Goal: Task Accomplishment & Management: Manage account settings

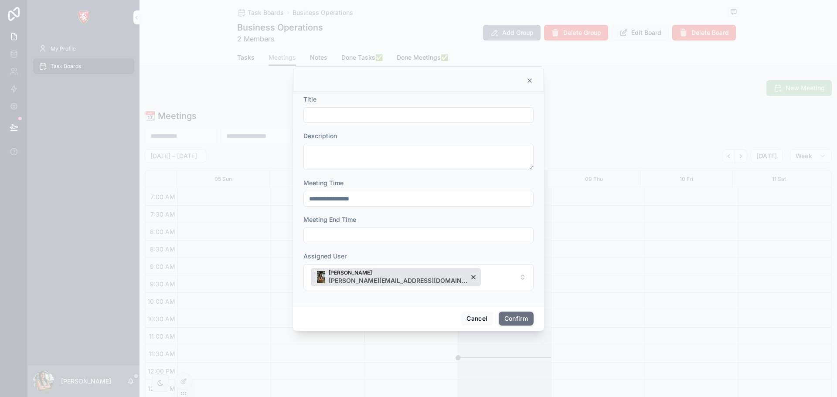
scroll to position [244, 0]
click at [531, 80] on icon at bounding box center [529, 80] width 3 height 3
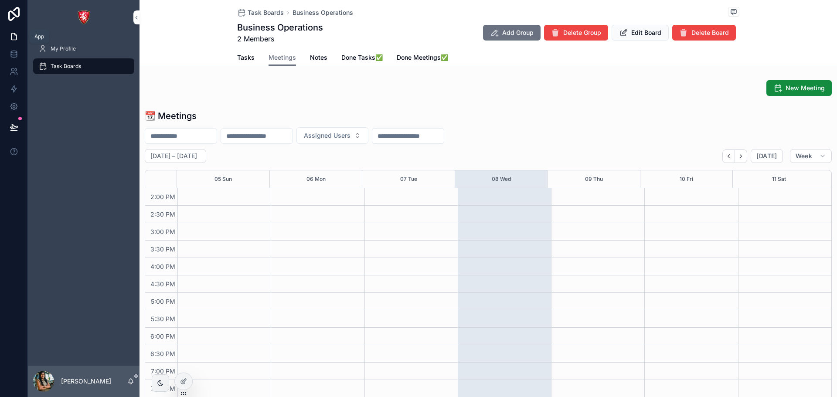
click at [17, 41] on icon at bounding box center [14, 36] width 9 height 9
click at [17, 51] on icon at bounding box center [14, 54] width 9 height 9
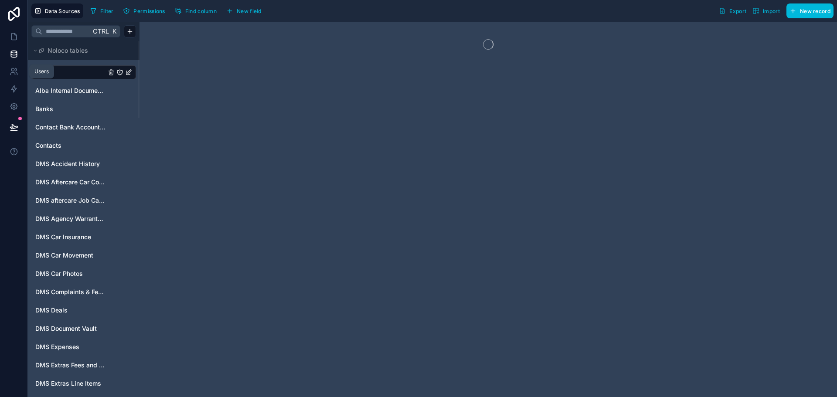
click at [18, 69] on icon at bounding box center [14, 71] width 9 height 9
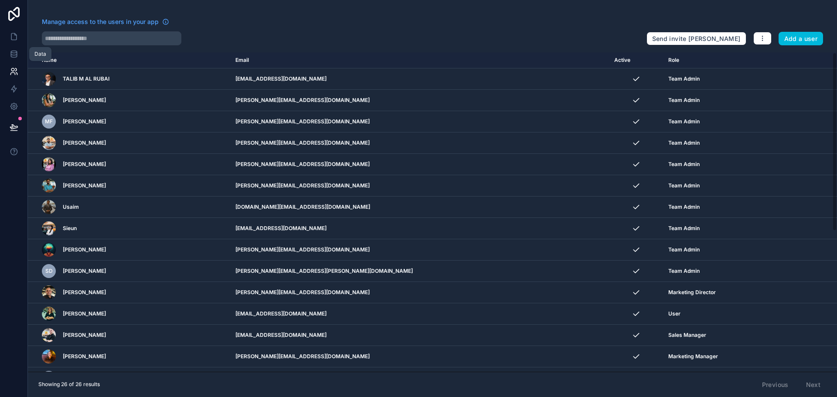
click at [17, 52] on icon at bounding box center [14, 53] width 6 height 3
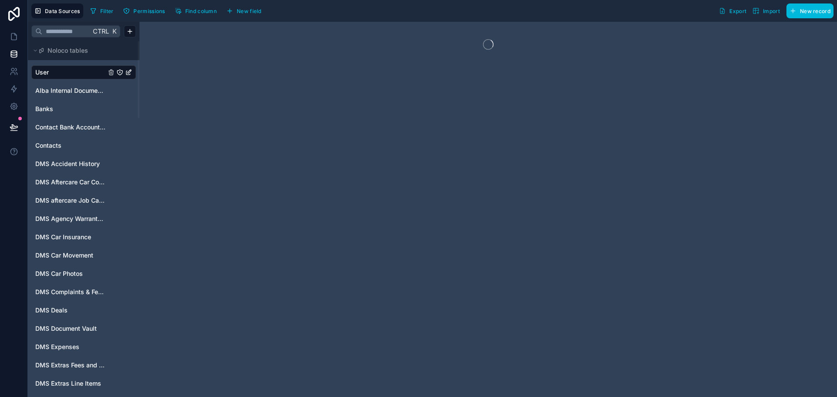
click at [65, 27] on input "text" at bounding box center [66, 32] width 48 height 16
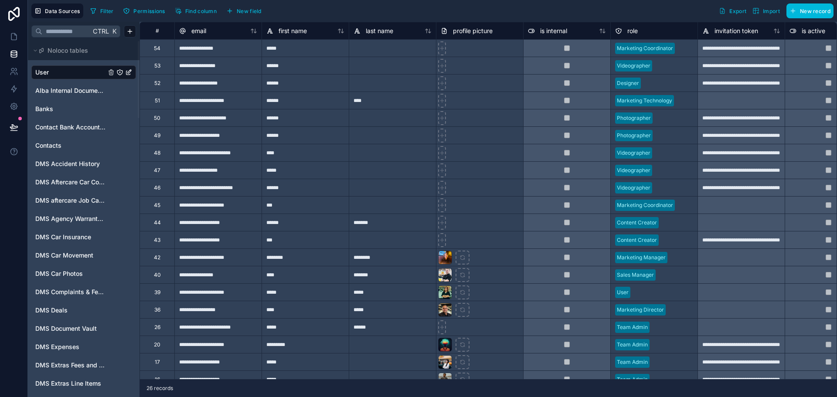
type input "*"
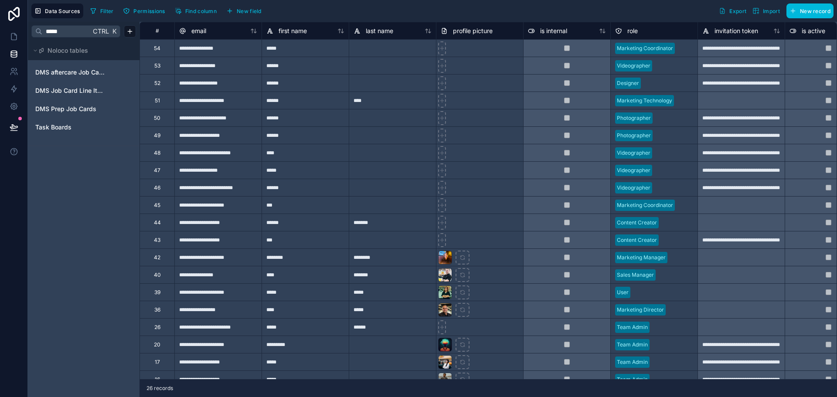
type input "*****"
click at [73, 131] on link "Task Boards" at bounding box center [70, 127] width 71 height 9
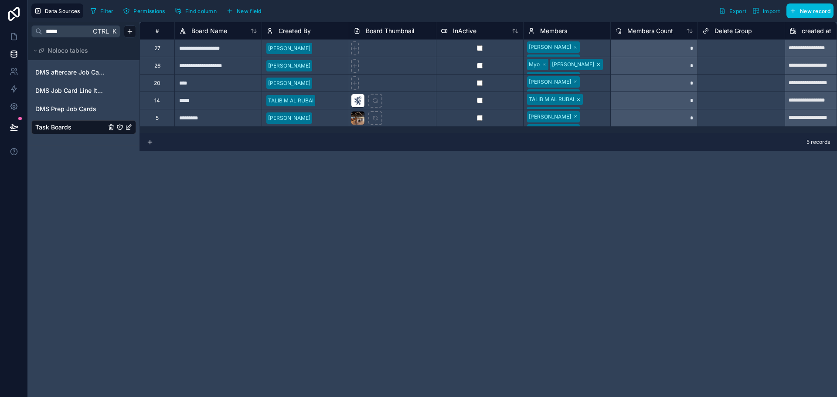
click at [595, 101] on div "TALIB M AL RUBAI Jhazz Kenan" at bounding box center [567, 100] width 87 height 17
click at [595, 101] on div "TALIB M AL RUBAI Jhazz Kenan" at bounding box center [567, 106] width 87 height 29
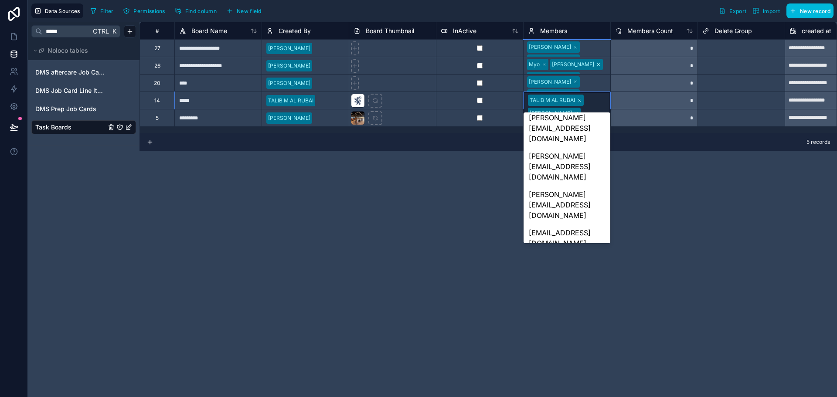
scroll to position [333, 0]
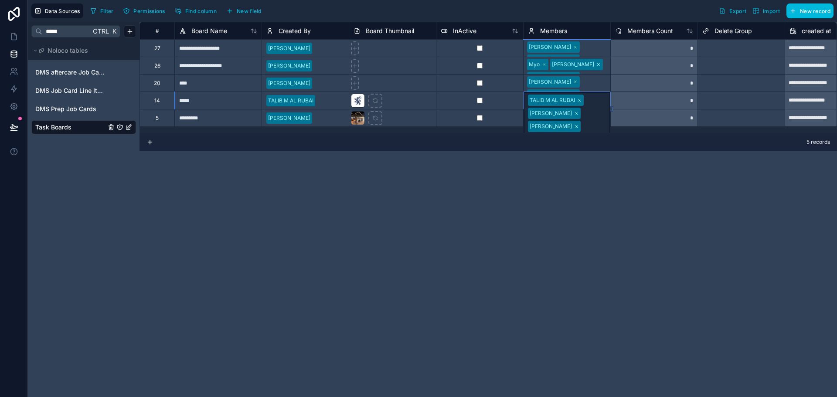
click at [608, 136] on div "5 records" at bounding box center [487, 141] width 697 height 17
click at [17, 35] on icon at bounding box center [14, 36] width 9 height 9
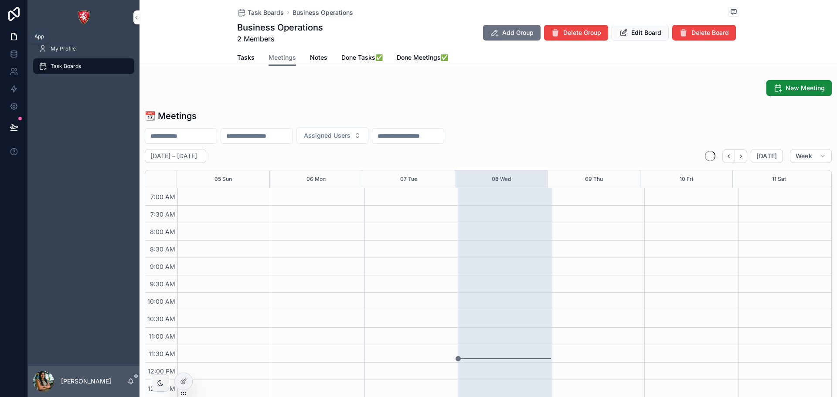
scroll to position [244, 0]
click at [56, 53] on div "My Profile" at bounding box center [83, 49] width 91 height 14
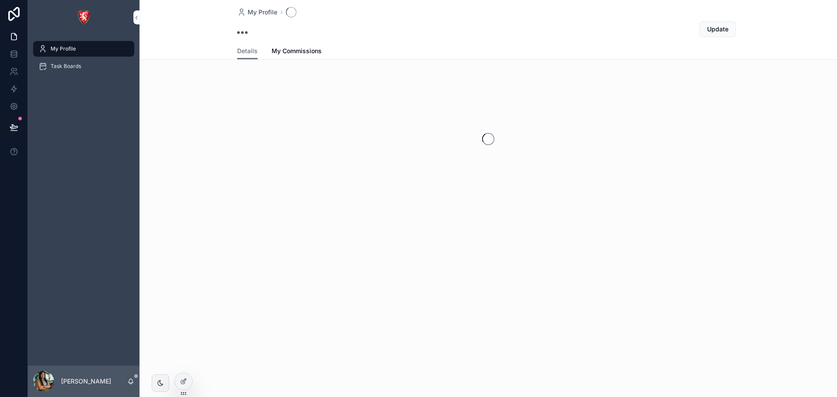
click at [59, 64] on span "Task Boards" at bounding box center [66, 66] width 31 height 7
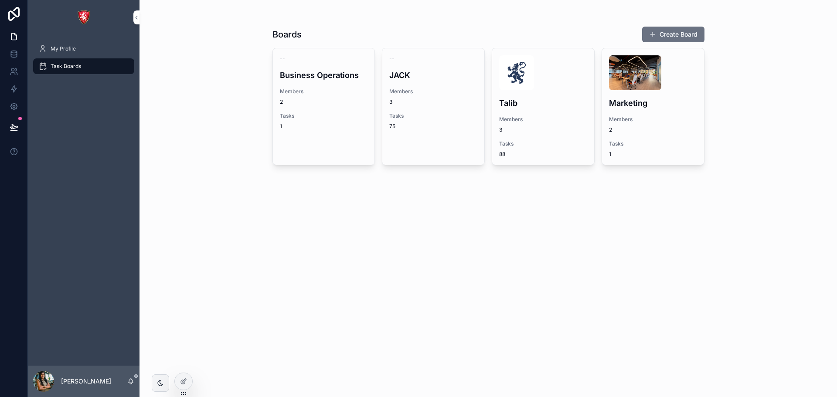
click at [544, 90] on div "Talib Members 3 Tasks 88" at bounding box center [543, 106] width 102 height 116
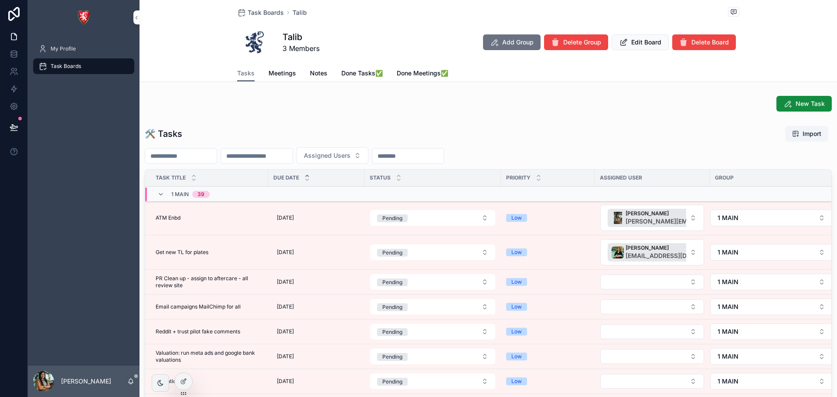
click at [271, 73] on span "Meetings" at bounding box center [282, 73] width 27 height 9
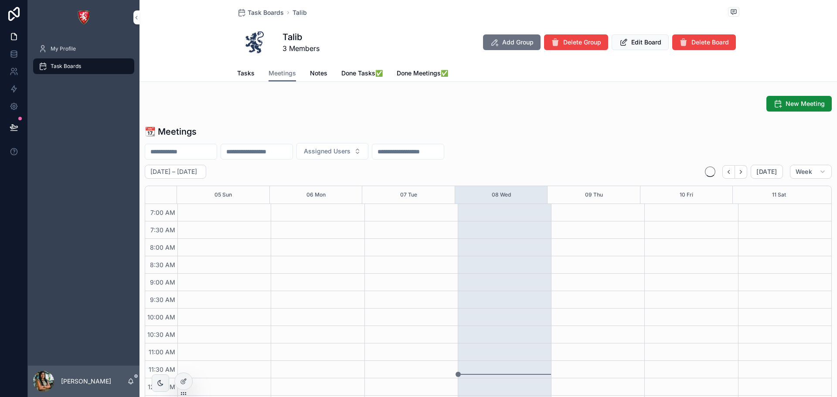
scroll to position [244, 0]
click at [786, 104] on span "New Meeting" at bounding box center [805, 103] width 39 height 9
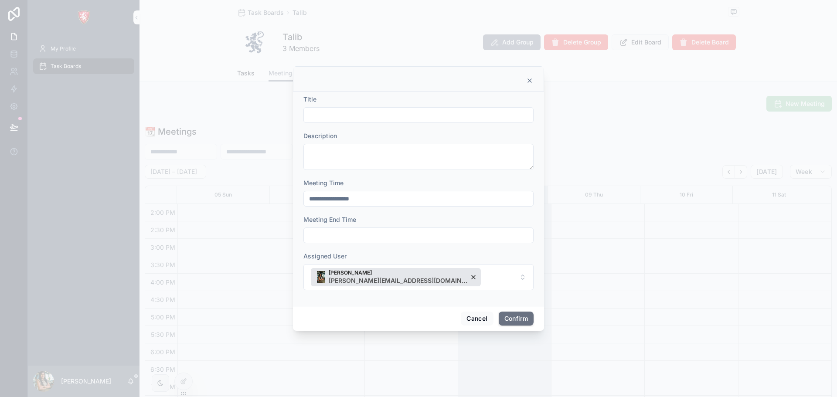
click at [348, 116] on input "text" at bounding box center [418, 115] width 229 height 12
paste input "**********"
type input "**********"
click at [339, 146] on textarea at bounding box center [418, 157] width 230 height 26
click at [429, 275] on button "[PERSON_NAME] [PERSON_NAME][EMAIL_ADDRESS][DOMAIN_NAME]" at bounding box center [418, 277] width 230 height 26
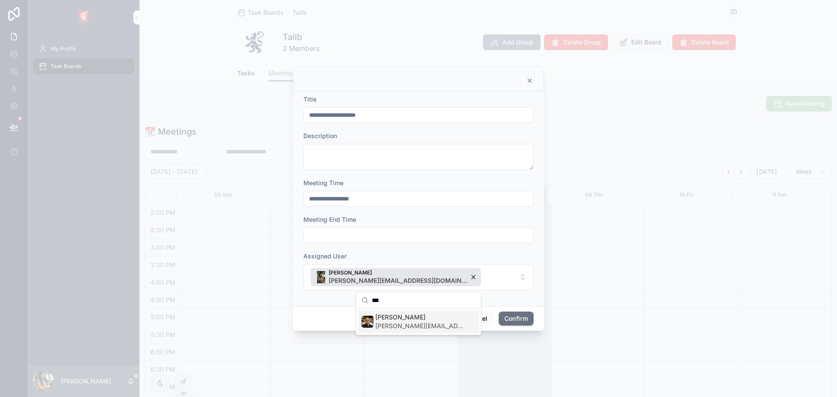
click at [390, 317] on span "[PERSON_NAME]" at bounding box center [420, 317] width 90 height 9
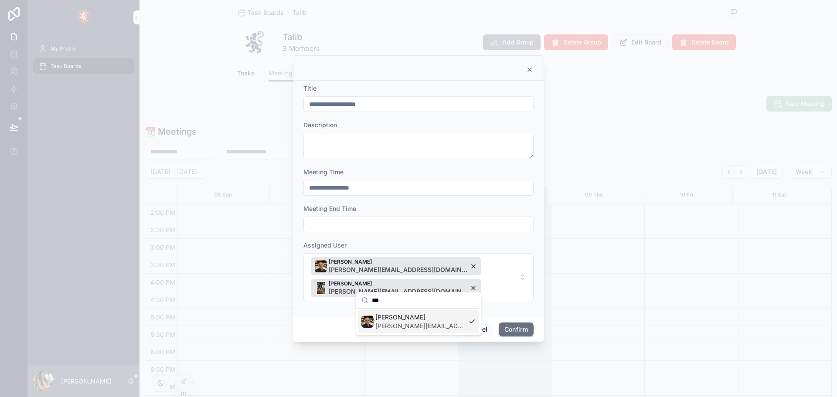
click at [381, 297] on input "***" at bounding box center [424, 300] width 104 height 16
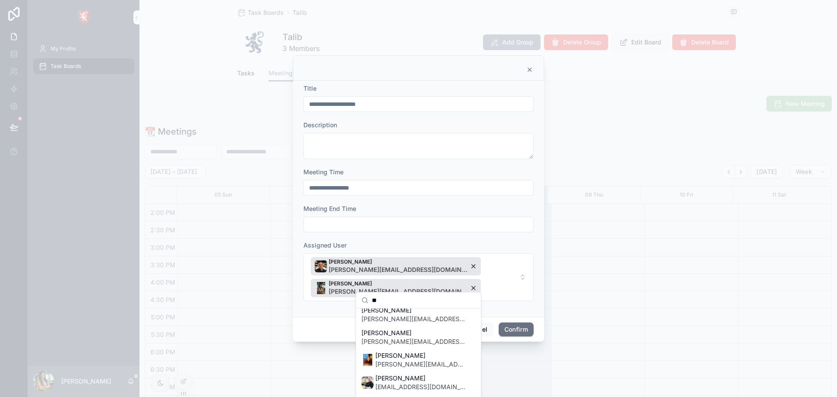
scroll to position [0, 0]
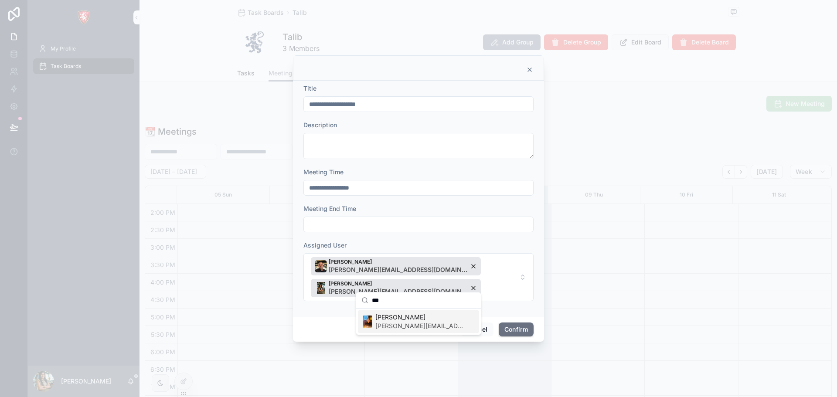
type input "***"
click at [401, 323] on span "[PERSON_NAME][EMAIL_ADDRESS][DOMAIN_NAME]" at bounding box center [420, 326] width 90 height 9
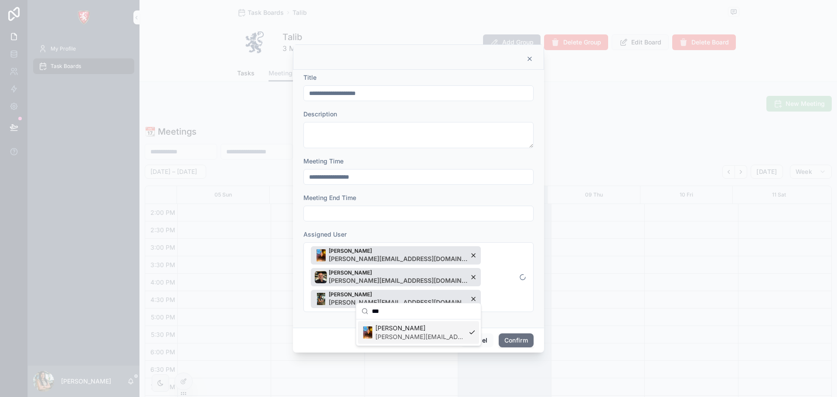
click at [512, 333] on button "Confirm" at bounding box center [516, 340] width 35 height 14
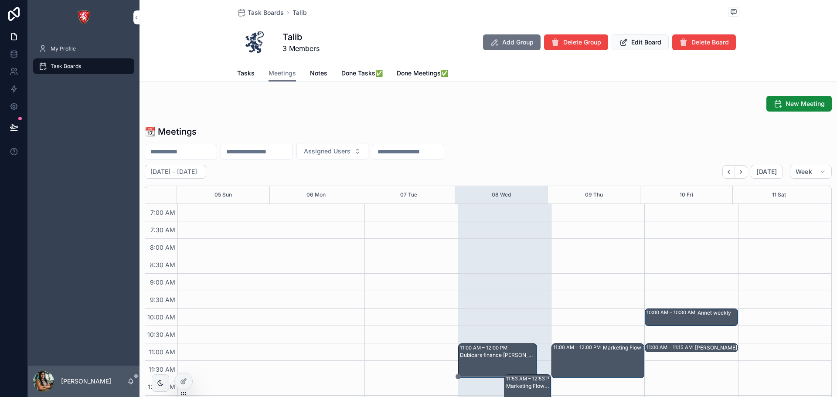
scroll to position [244, 0]
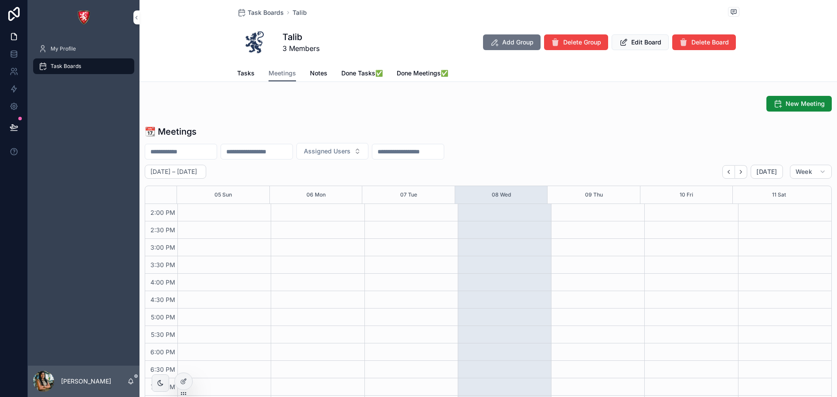
click at [775, 103] on icon "scrollable content" at bounding box center [777, 103] width 9 height 9
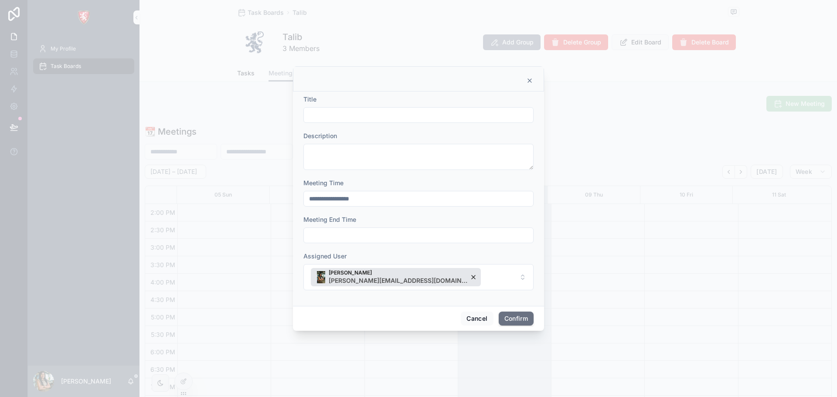
click at [338, 109] on input "text" at bounding box center [418, 115] width 229 height 12
click at [534, 80] on div at bounding box center [418, 78] width 251 height 25
click at [529, 81] on icon at bounding box center [529, 80] width 3 height 3
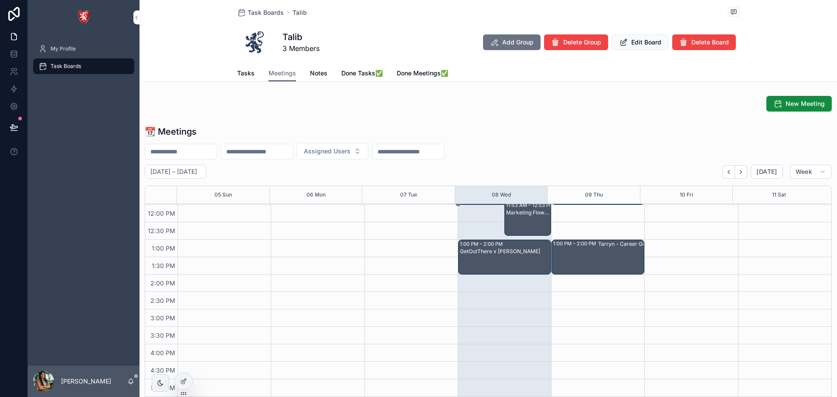
scroll to position [121, 0]
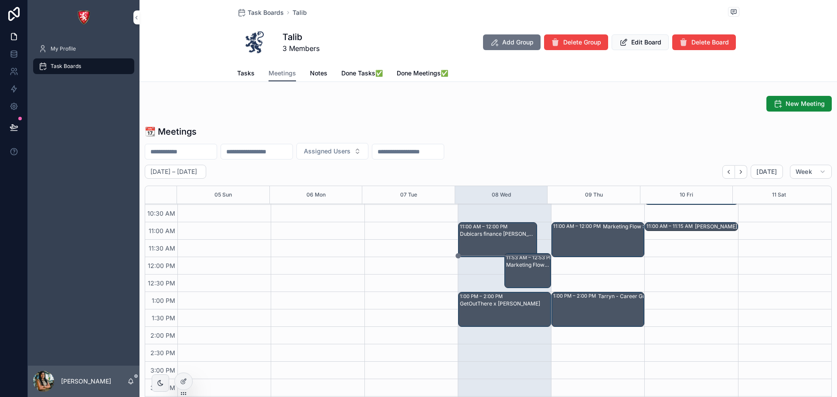
click at [524, 267] on div "Marketing Flow Set up" at bounding box center [528, 265] width 44 height 7
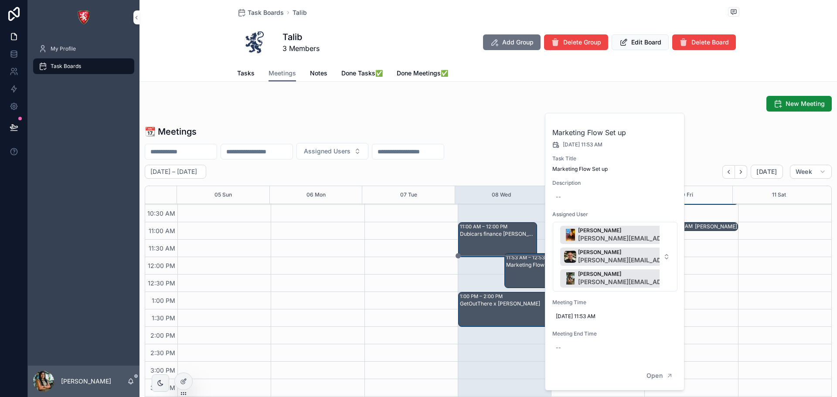
click at [606, 314] on span "[DATE] 11:53 AM" at bounding box center [615, 316] width 119 height 7
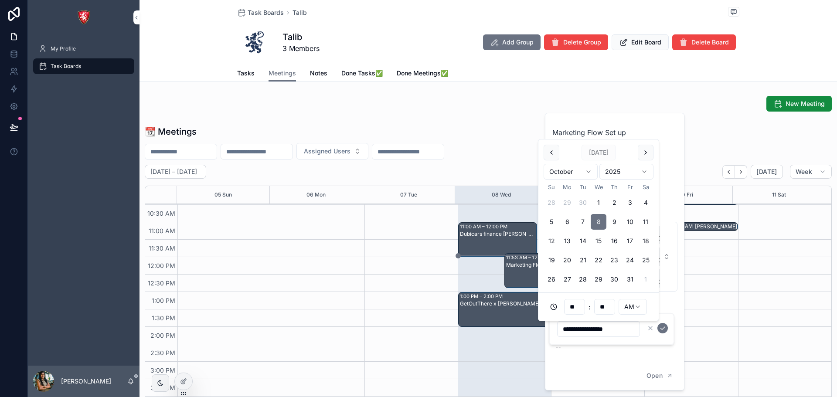
click at [614, 221] on button "9" at bounding box center [614, 222] width 16 height 16
click at [644, 221] on button "11" at bounding box center [646, 222] width 16 height 16
type input "**********"
click at [666, 325] on icon "scrollable content" at bounding box center [662, 328] width 7 height 7
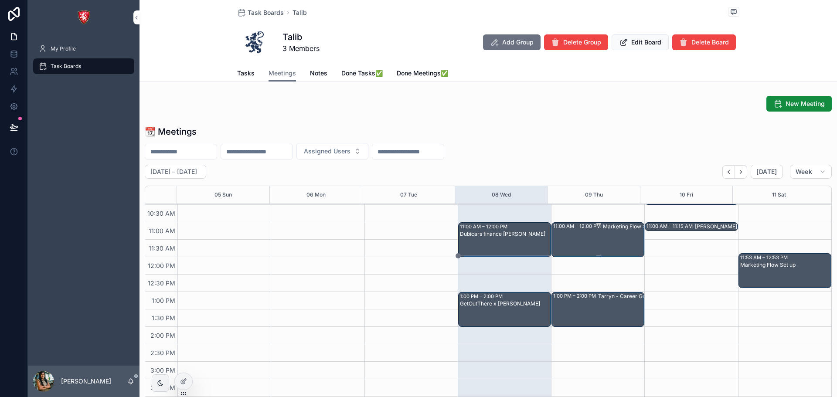
click at [609, 235] on div "Marketing Flow Set up on CRM" at bounding box center [641, 239] width 76 height 33
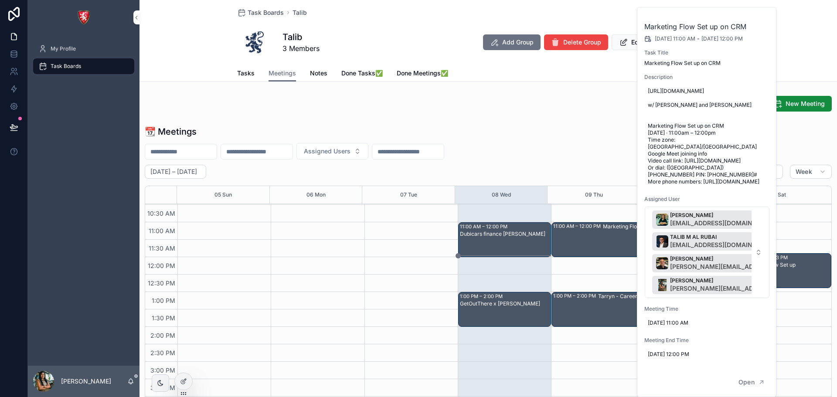
click at [579, 270] on div "11:00 AM – 12:00 PM Marketing Flow Set up on CRM 1:00 PM – 2:00 PM Tarryn - Car…" at bounding box center [597, 362] width 93 height 558
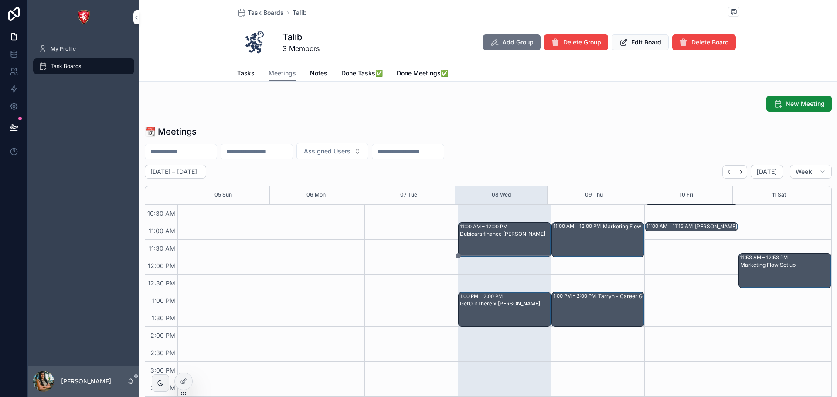
click at [757, 275] on div "Marketing Flow Set up" at bounding box center [785, 277] width 90 height 33
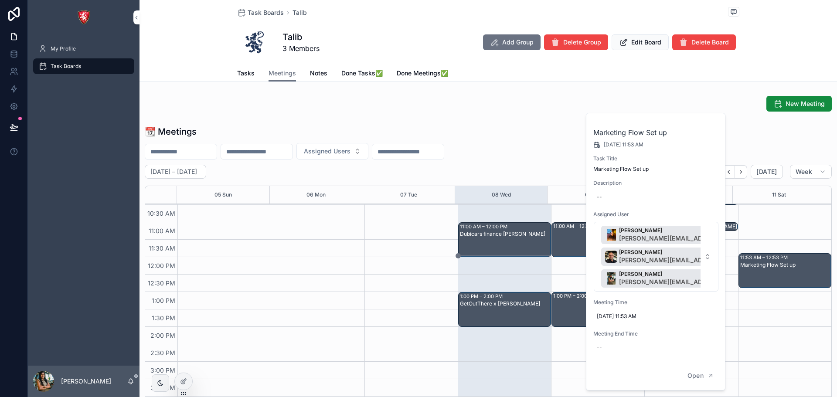
click at [568, 241] on div "11:00 AM – 12:00 PM Marketing Flow Set up on CRM" at bounding box center [598, 239] width 90 height 33
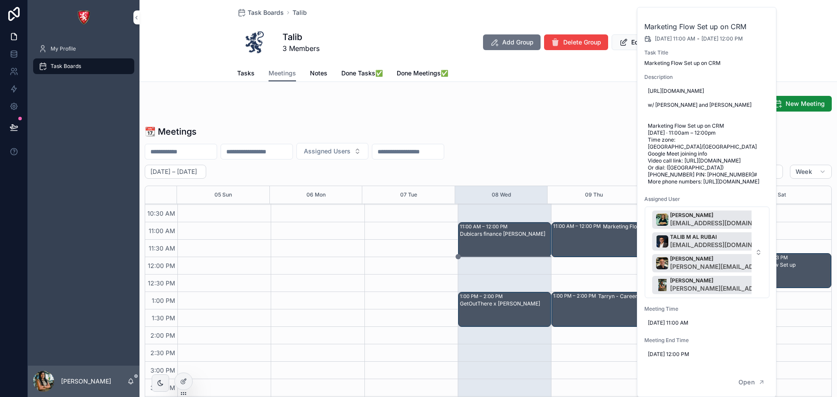
click at [806, 280] on div "Marketing Flow Set up" at bounding box center [785, 277] width 90 height 33
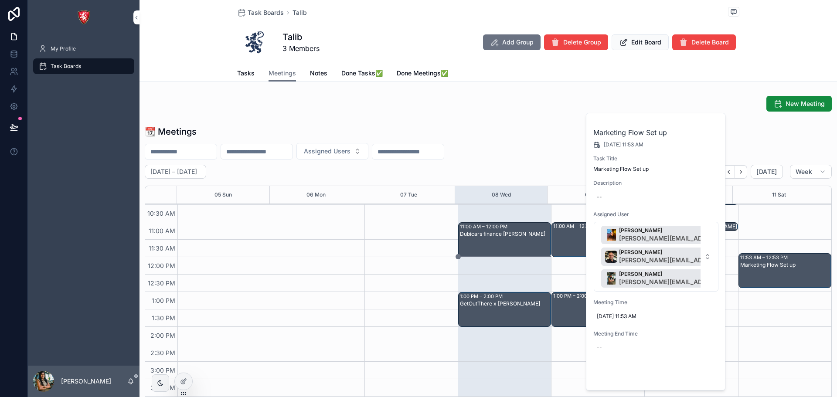
click at [708, 374] on icon "scrollable content" at bounding box center [710, 375] width 7 height 7
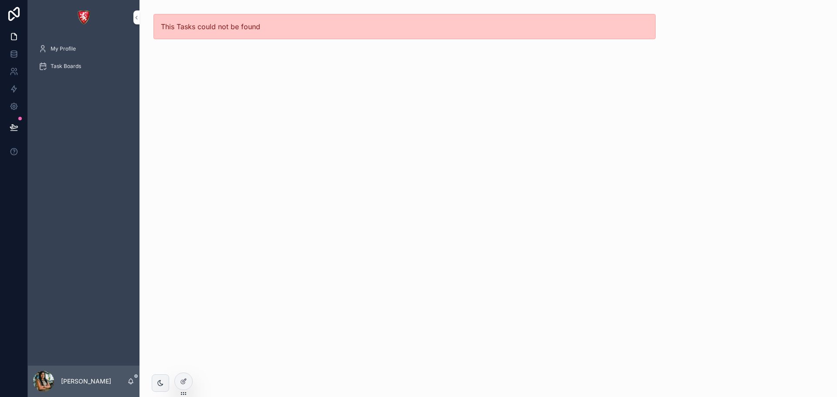
click at [70, 51] on span "My Profile" at bounding box center [63, 48] width 25 height 7
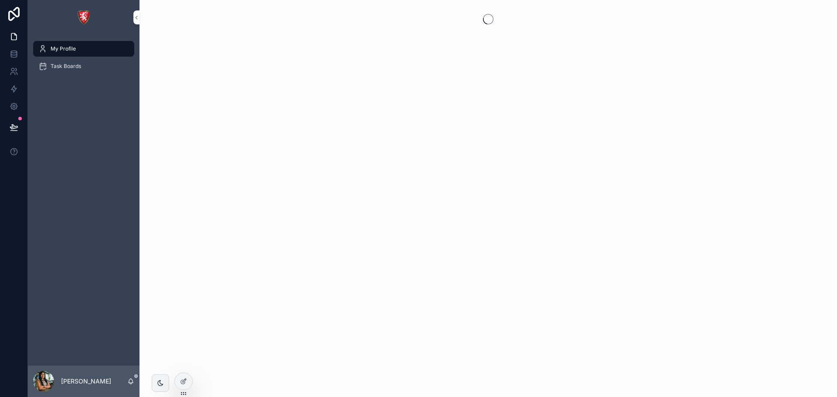
click at [74, 67] on span "Task Boards" at bounding box center [66, 66] width 31 height 7
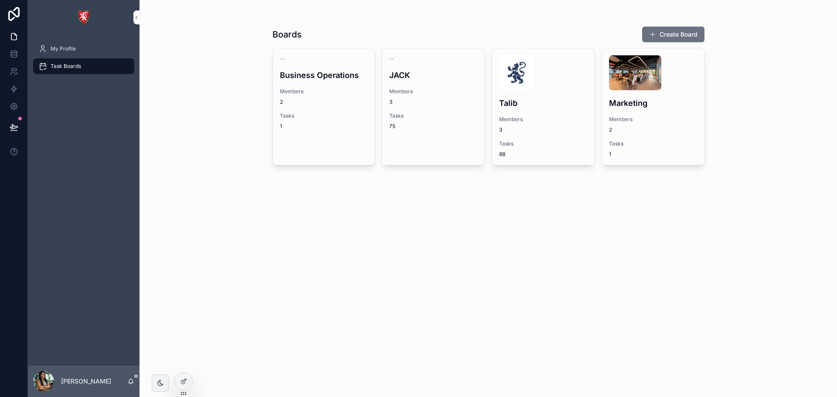
click at [552, 93] on div "Talib Members 3 Tasks 88" at bounding box center [543, 106] width 102 height 116
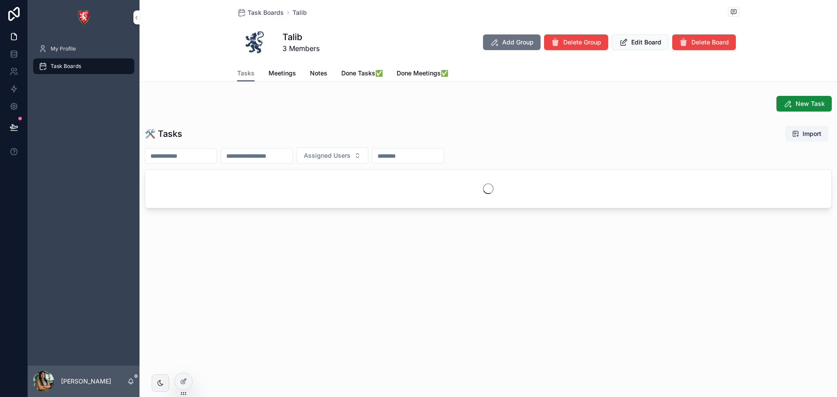
click at [276, 76] on span "Meetings" at bounding box center [282, 73] width 27 height 9
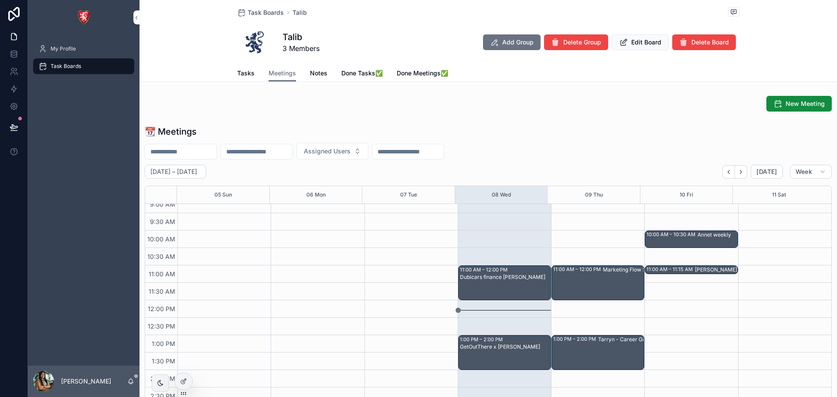
scroll to position [78, 0]
click at [603, 275] on div "Marketing Flow Set up on CRM" at bounding box center [641, 282] width 76 height 33
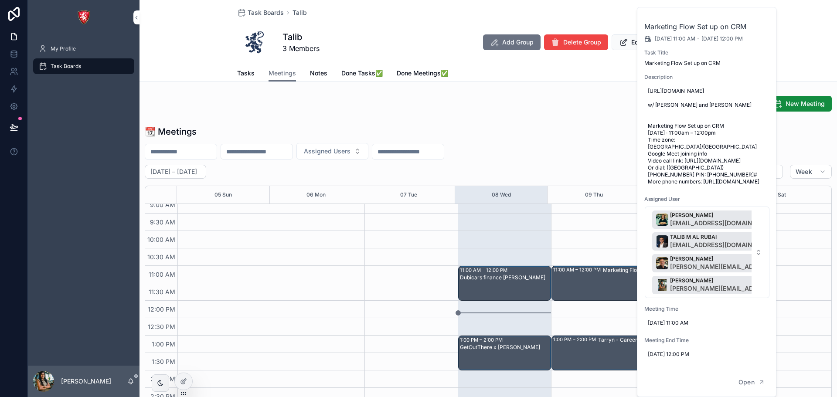
click at [524, 95] on div "New Meeting" at bounding box center [487, 103] width 697 height 23
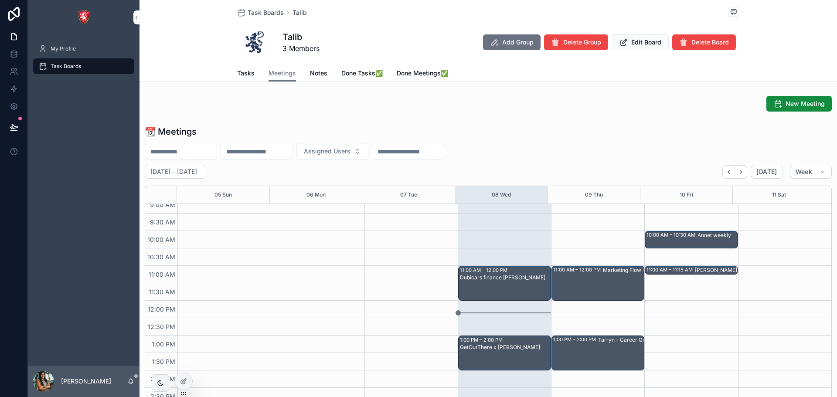
click at [621, 44] on icon "scrollable content" at bounding box center [623, 42] width 9 height 9
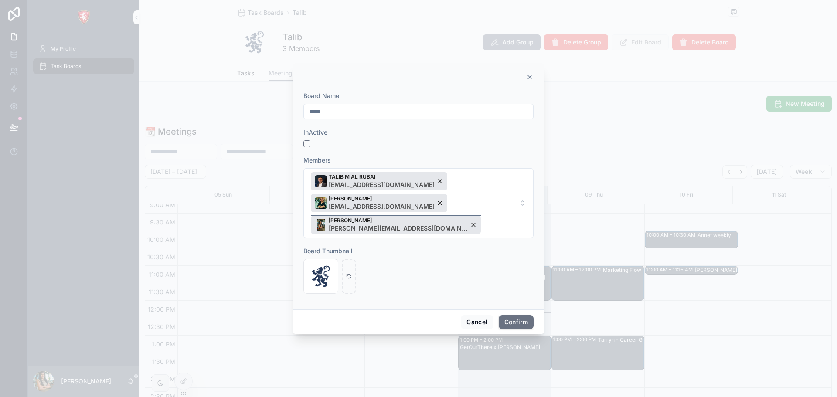
click at [387, 216] on div "[PERSON_NAME] [PERSON_NAME][EMAIL_ADDRESS][DOMAIN_NAME]" at bounding box center [396, 225] width 170 height 18
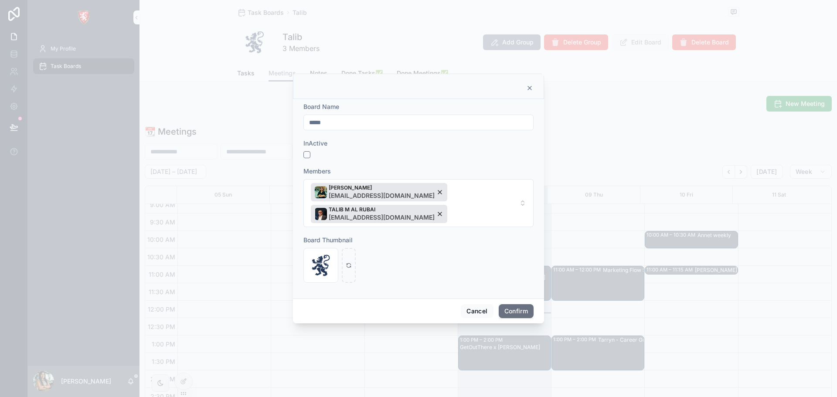
click at [524, 304] on button "Confirm" at bounding box center [516, 311] width 35 height 14
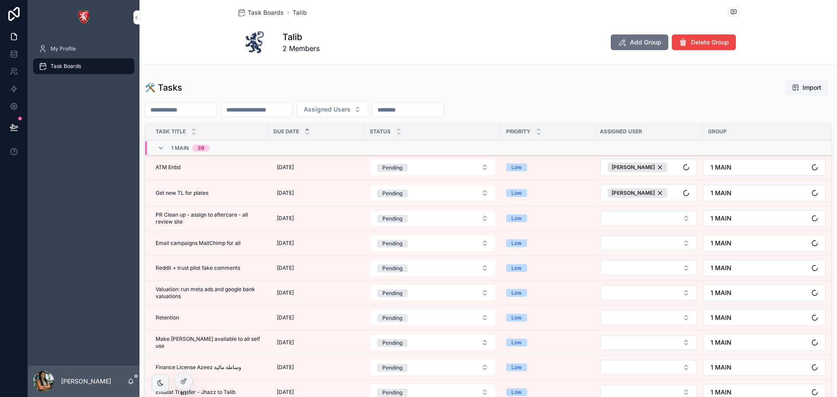
click at [278, 74] on div "Task Boards Talib Talib 2 Members Add Group Delete Group 🛠 Tasks Import Assigne…" at bounding box center [487, 242] width 697 height 484
